Goal: Task Accomplishment & Management: Manage account settings

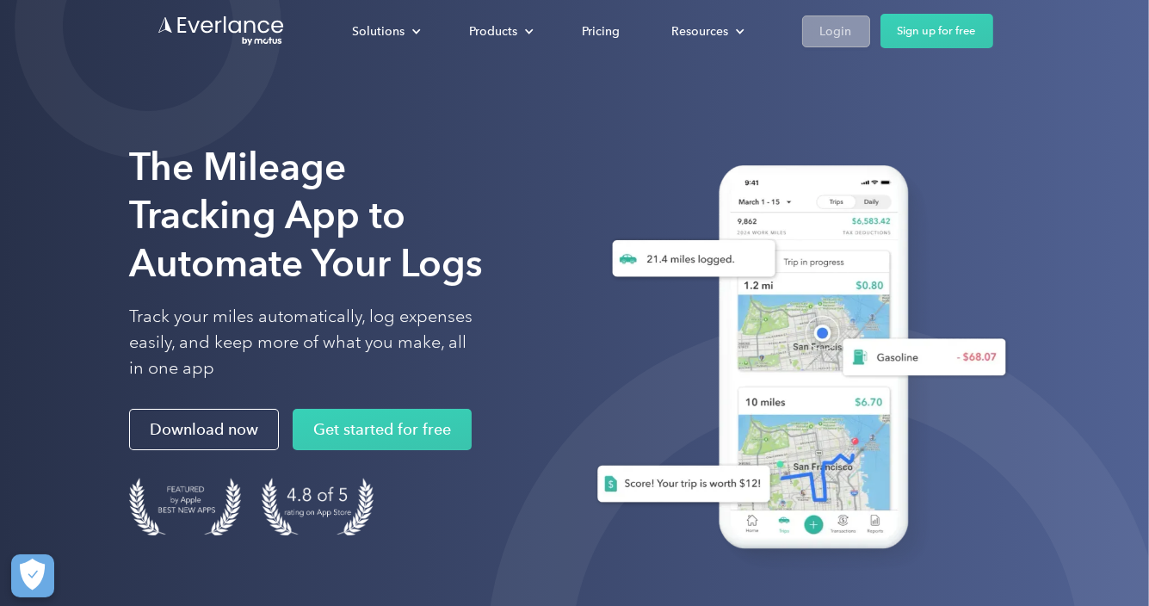
click at [833, 30] on div "Login" at bounding box center [836, 32] width 32 height 22
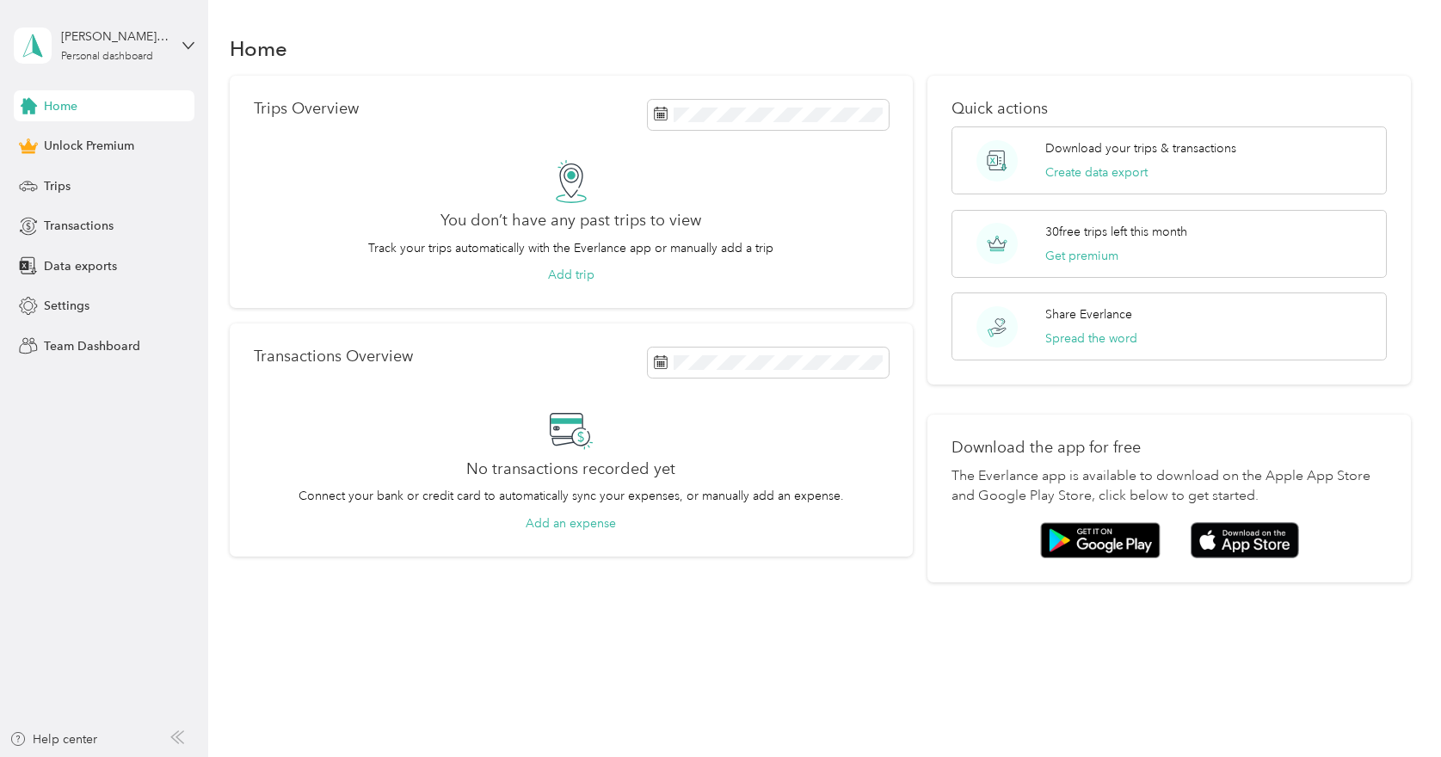
scroll to position [3, 0]
click at [177, 46] on div "[PERSON_NAME][EMAIL_ADDRESS][PERSON_NAME][DOMAIN_NAME] Personal dashboard" at bounding box center [104, 45] width 181 height 60
click at [179, 89] on span "[PERSON_NAME][EMAIL_ADDRESS][PERSON_NAME][DOMAIN_NAME]" at bounding box center [328, 92] width 401 height 15
click at [187, 42] on icon at bounding box center [188, 46] width 12 height 12
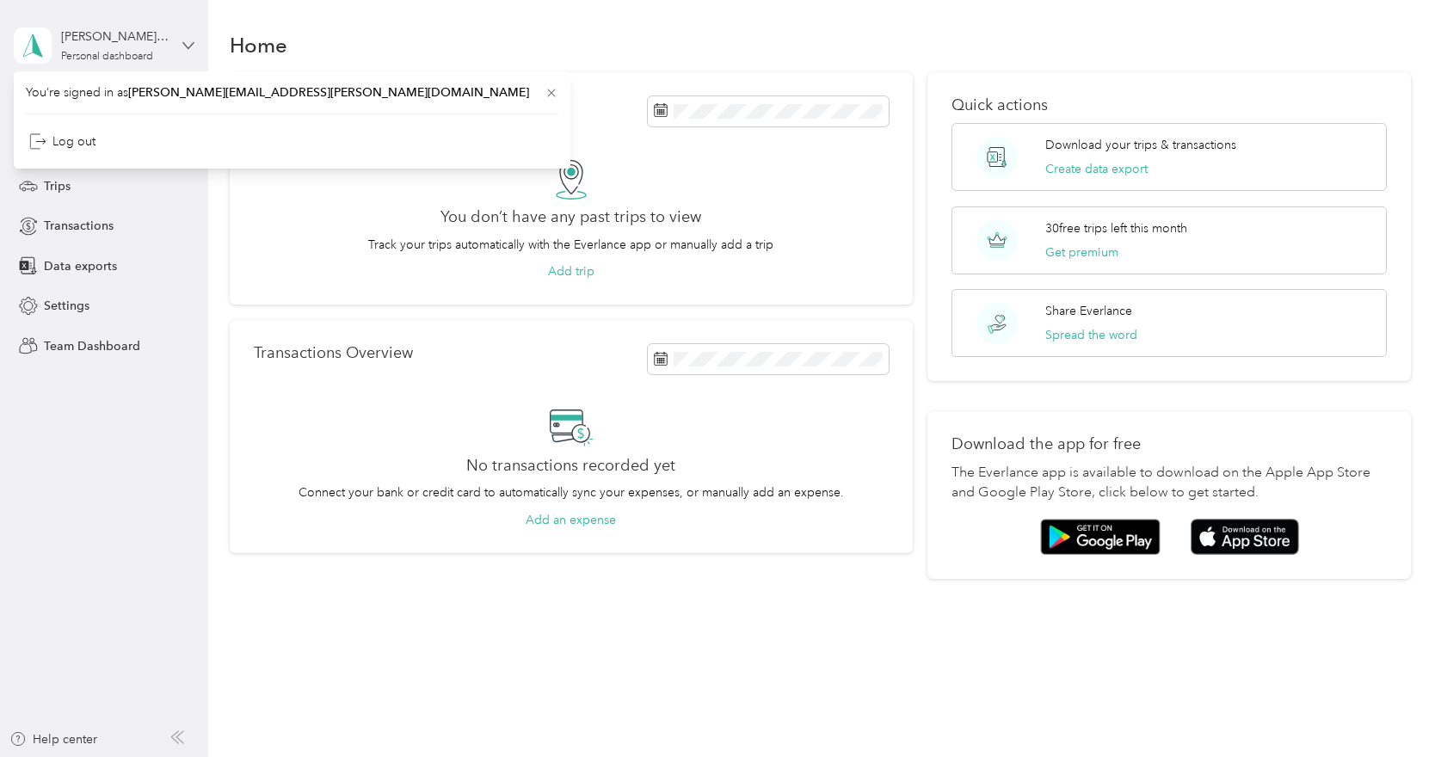
click at [184, 49] on icon at bounding box center [188, 46] width 12 height 12
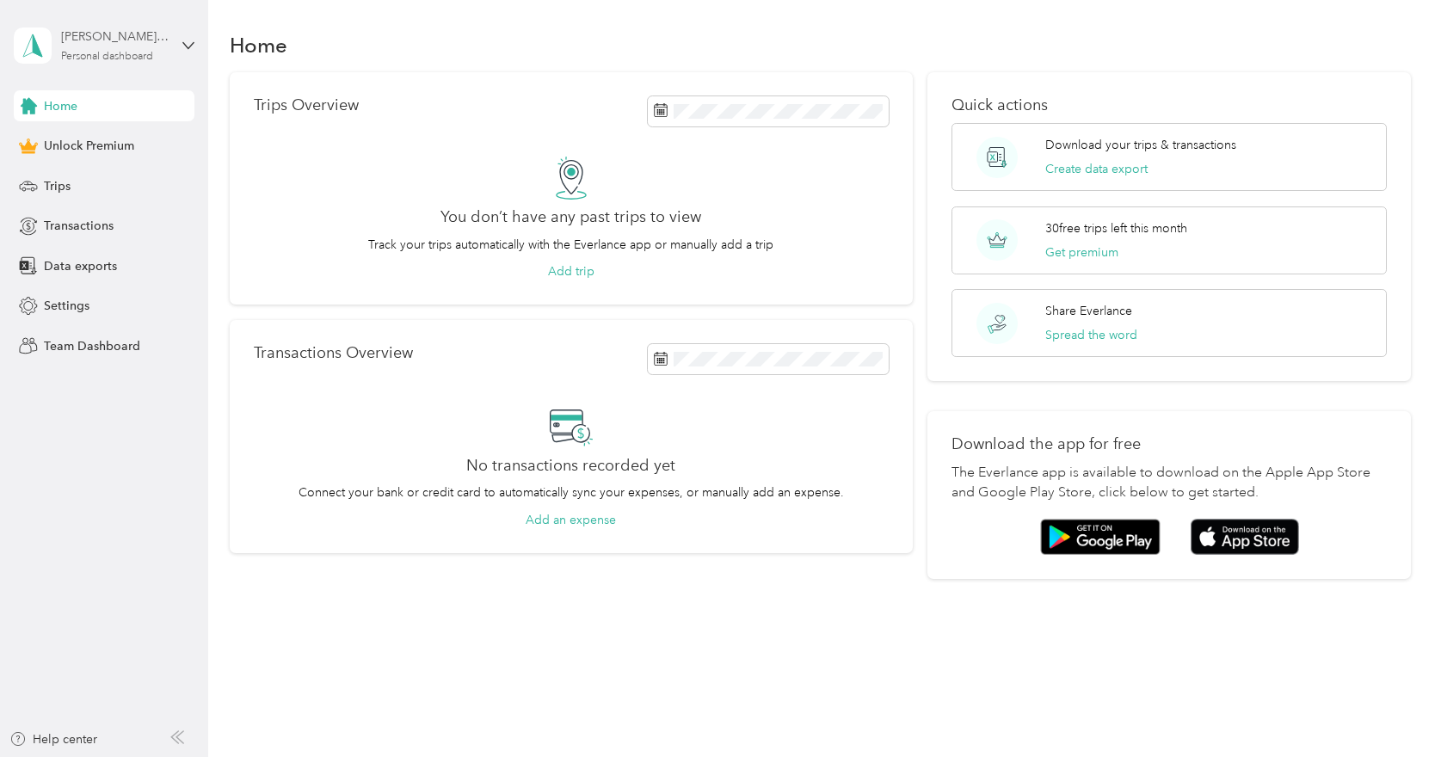
click at [91, 42] on div "[PERSON_NAME][EMAIL_ADDRESS][PERSON_NAME][DOMAIN_NAME]" at bounding box center [115, 37] width 108 height 18
click at [72, 139] on div "Log out" at bounding box center [62, 141] width 66 height 18
